Goal: Navigation & Orientation: Find specific page/section

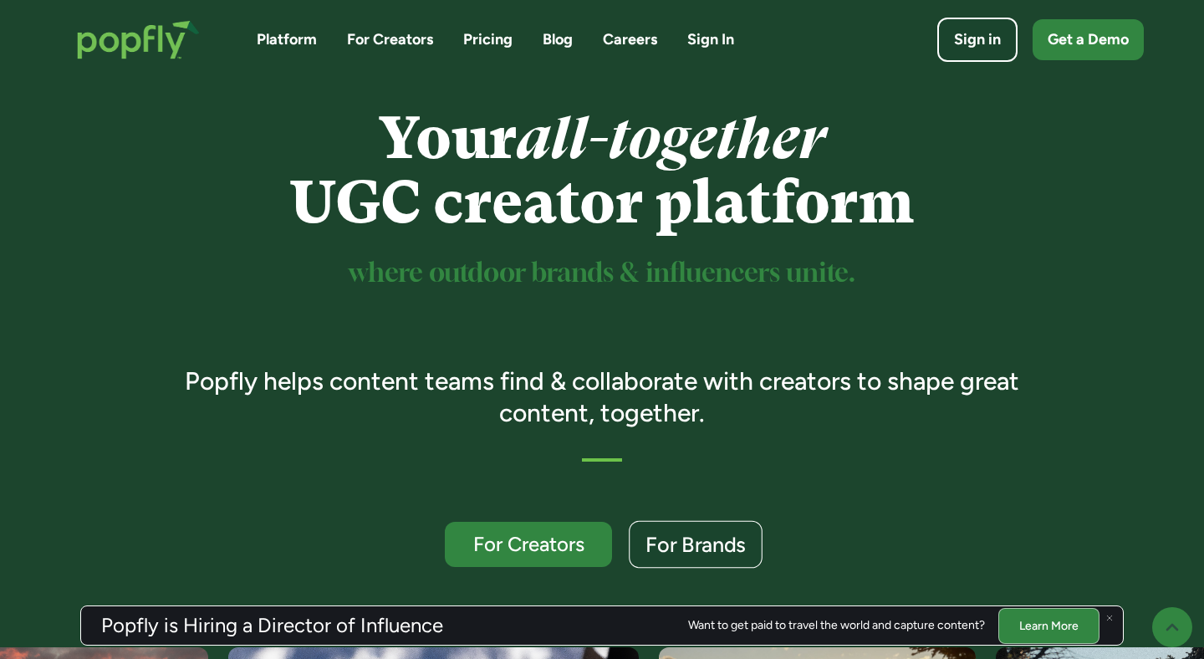
click at [717, 543] on div "For Brands" at bounding box center [695, 545] width 100 height 22
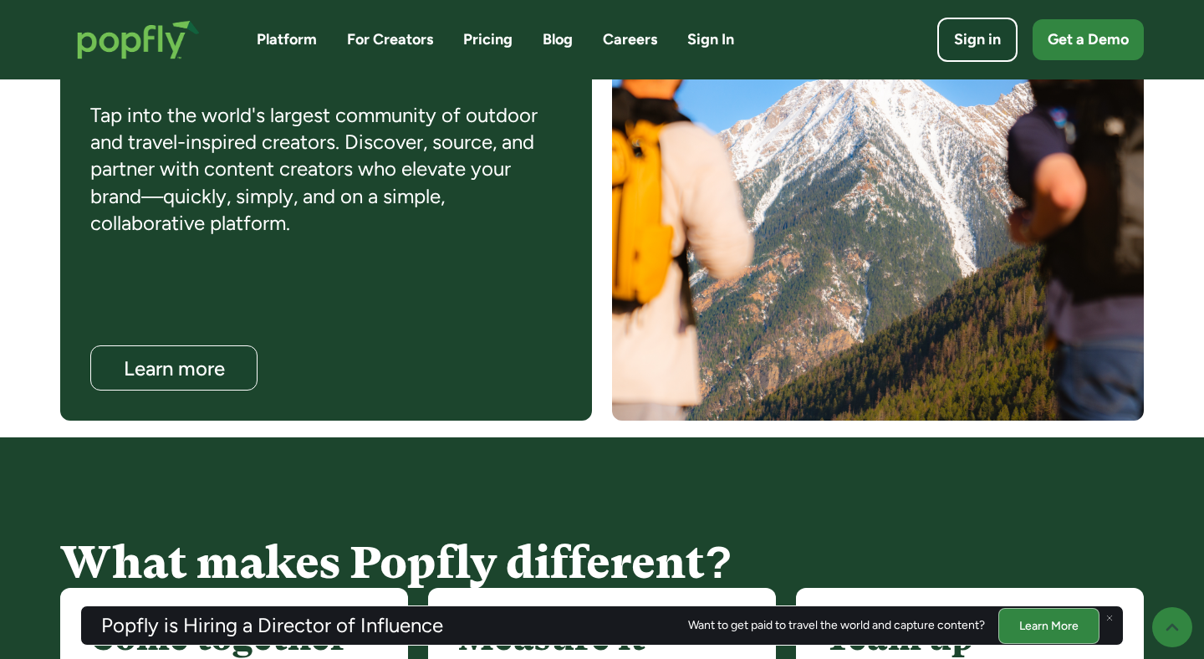
scroll to position [1562, 0]
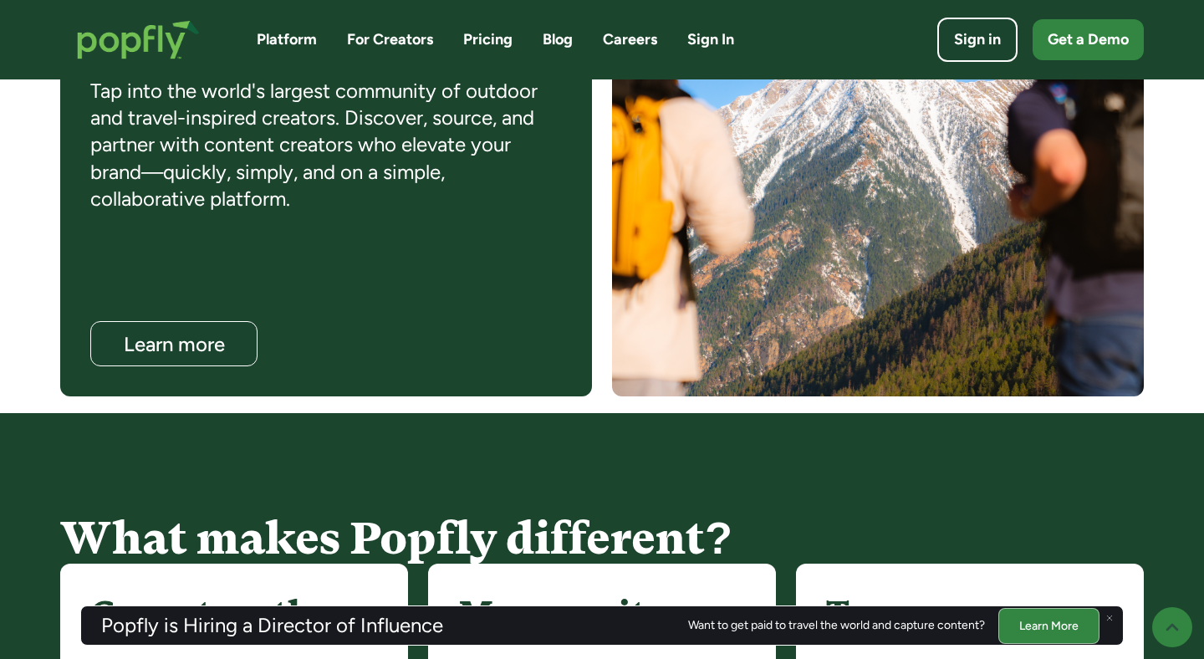
click at [504, 40] on link "Pricing" at bounding box center [487, 39] width 49 height 21
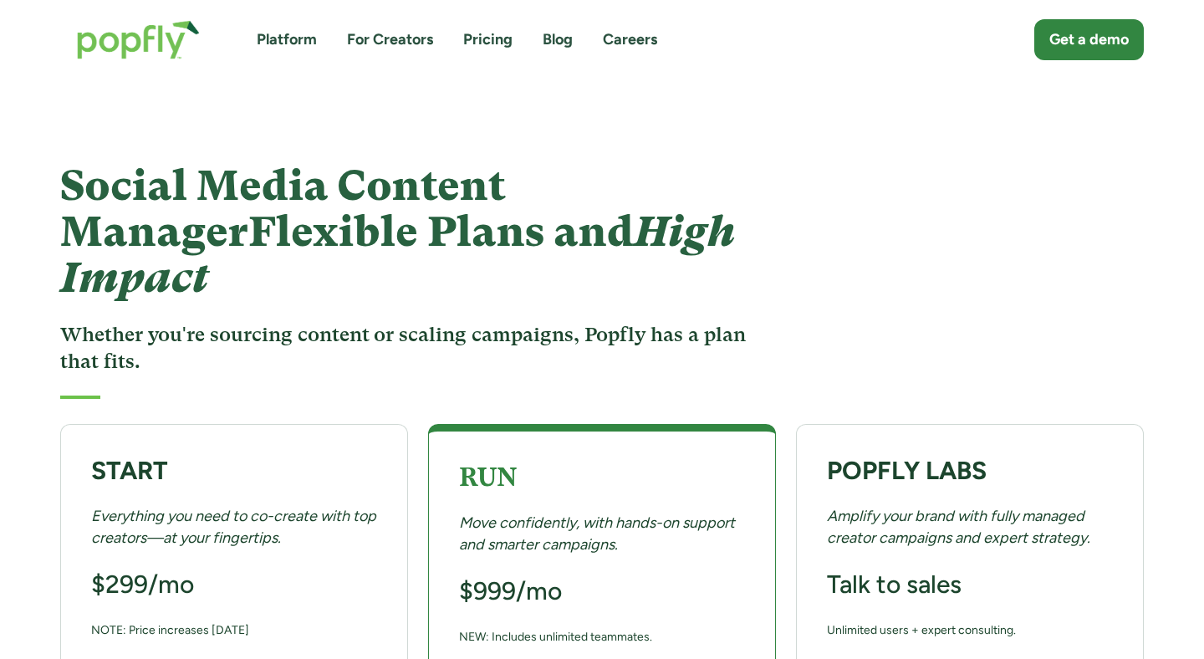
click at [172, 45] on img "home" at bounding box center [138, 39] width 156 height 73
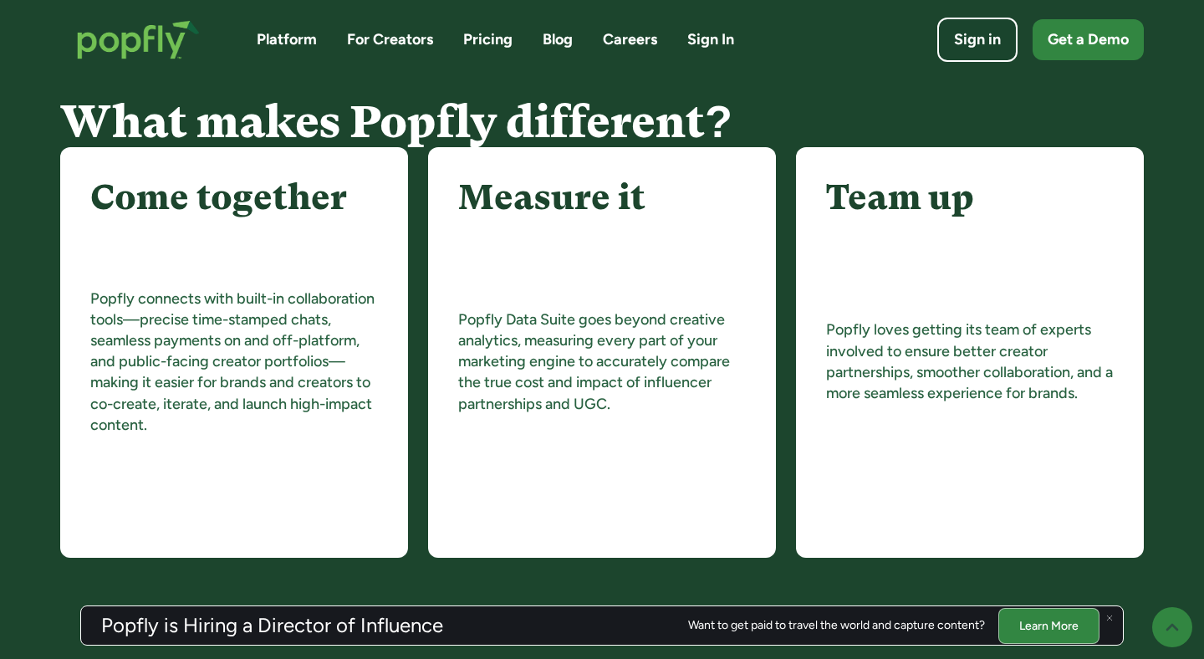
scroll to position [2020, 0]
